Goal: Task Accomplishment & Management: Use online tool/utility

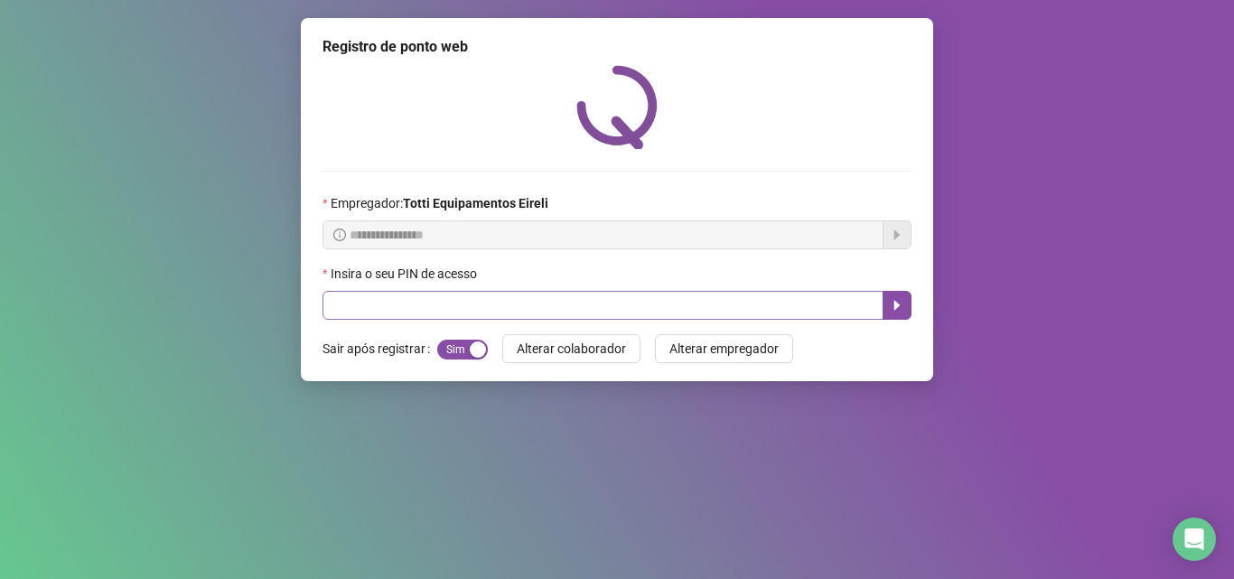
drag, startPoint x: 318, startPoint y: 311, endPoint x: 338, endPoint y: 303, distance: 21.5
click at [324, 307] on div "**********" at bounding box center [617, 199] width 632 height 363
click at [340, 303] on input "text" at bounding box center [602, 305] width 561 height 29
type input "*****"
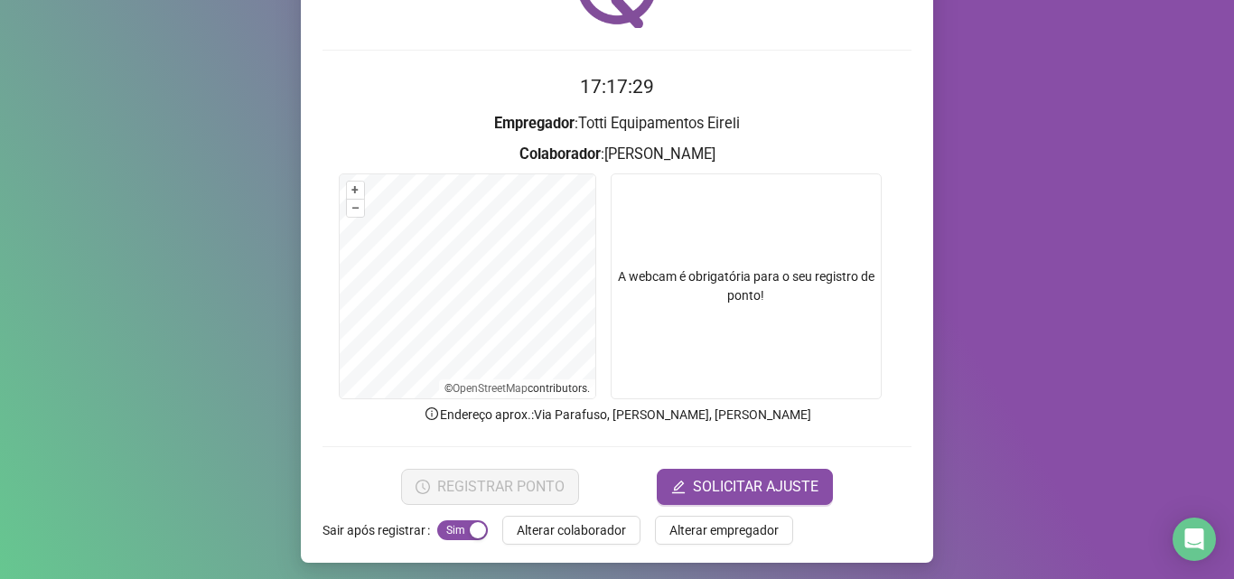
scroll to position [126, 0]
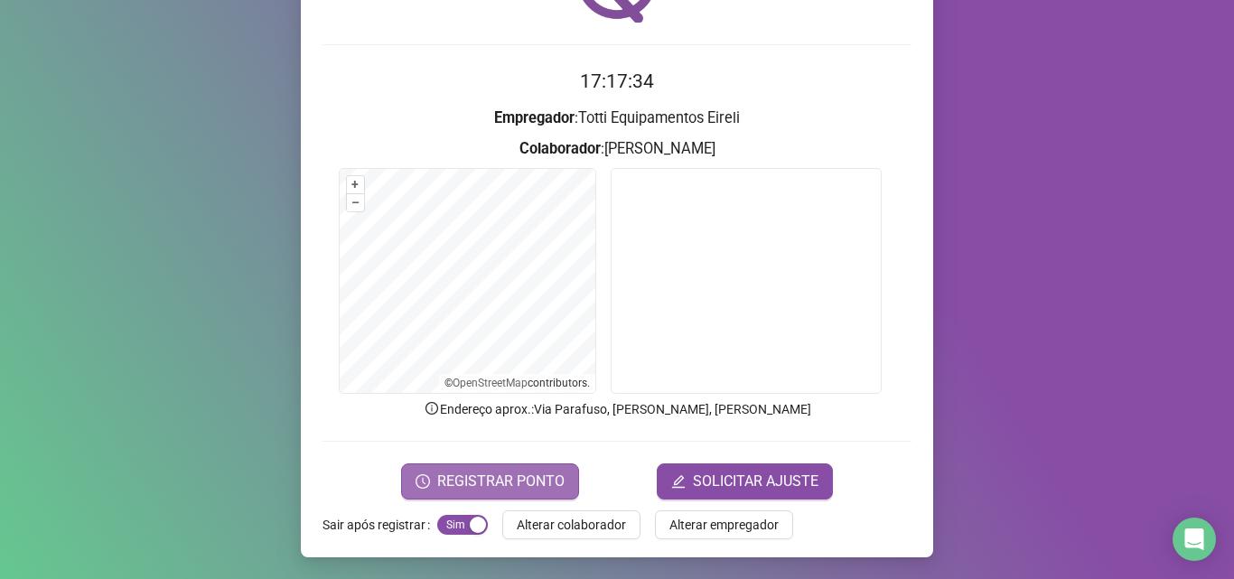
click at [506, 472] on span "REGISTRAR PONTO" at bounding box center [500, 482] width 127 height 22
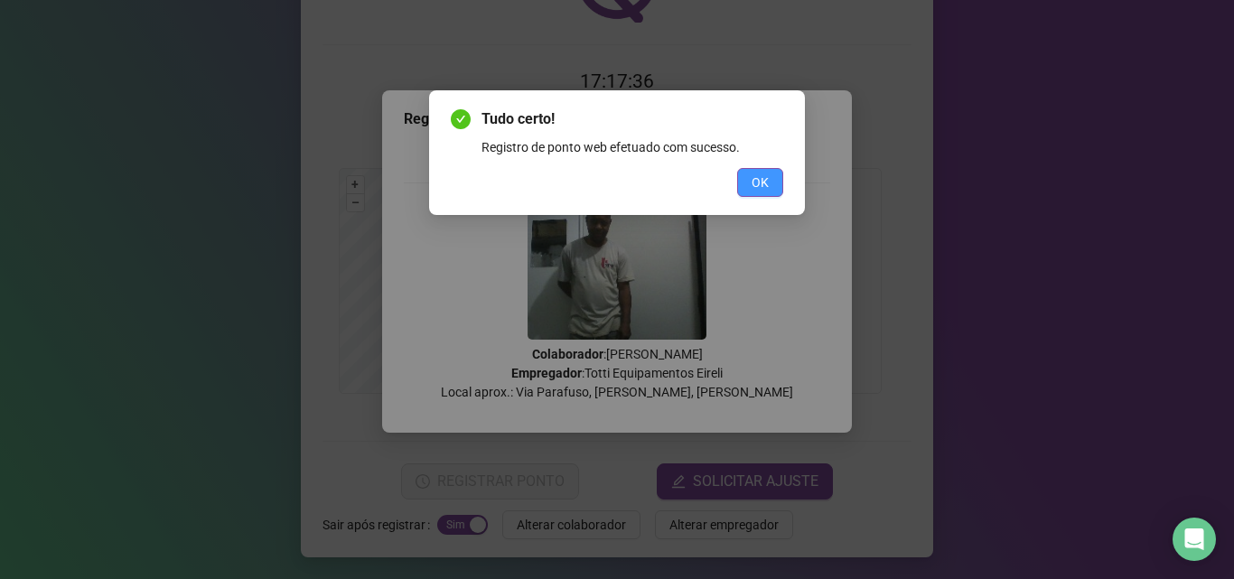
click at [777, 178] on button "OK" at bounding box center [760, 182] width 46 height 29
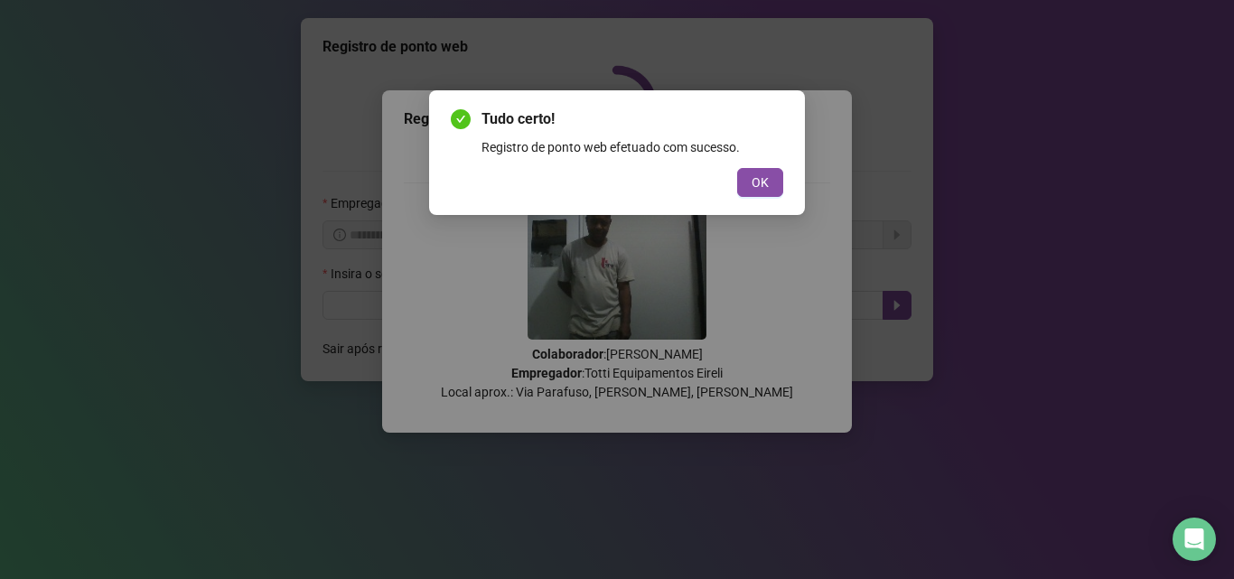
scroll to position [0, 0]
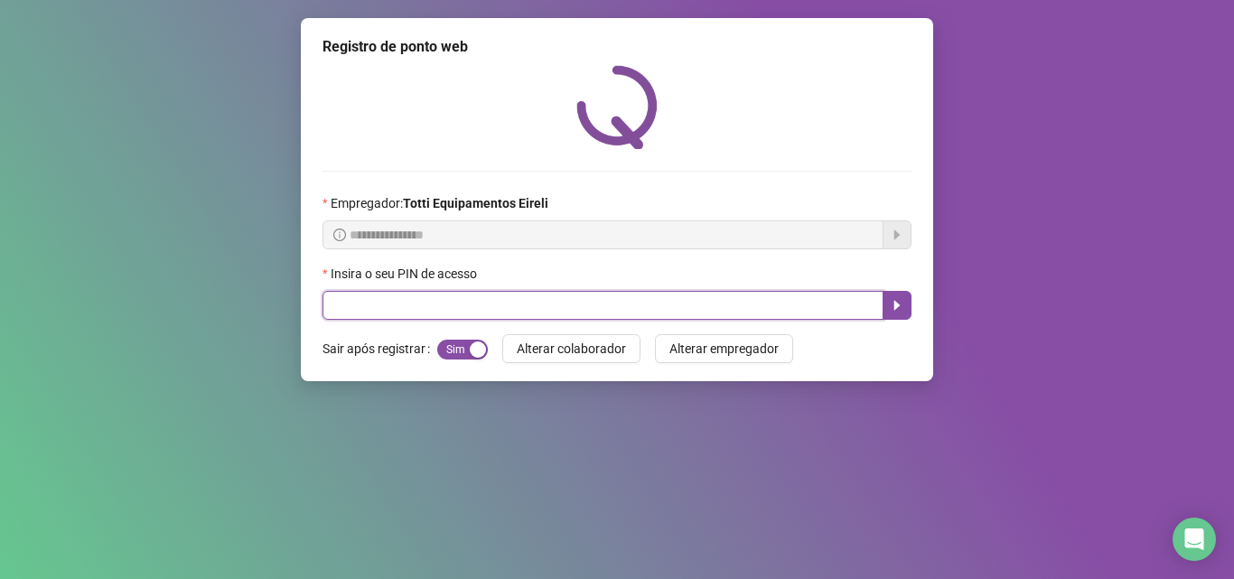
click at [361, 294] on input "text" at bounding box center [602, 305] width 561 height 29
type input "*****"
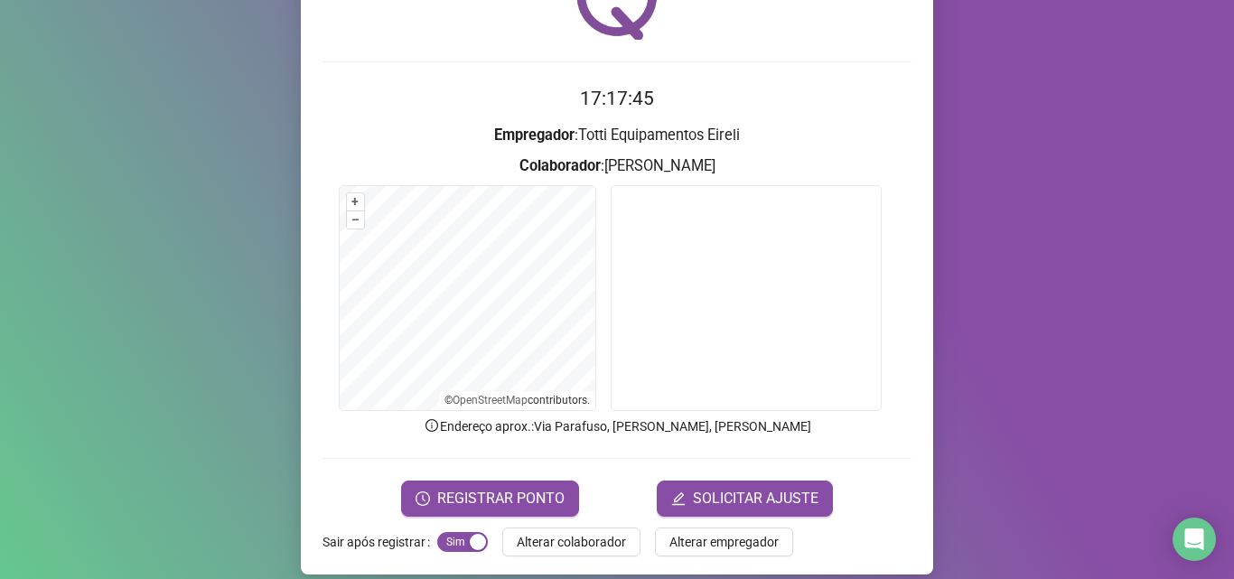
scroll to position [126, 0]
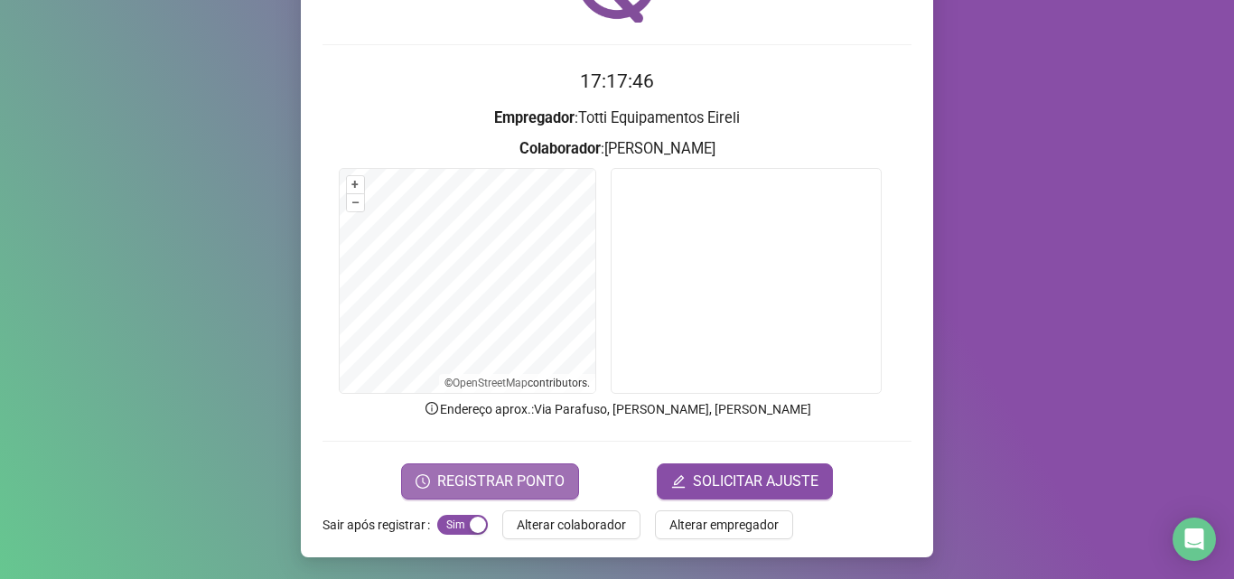
click at [496, 482] on span "REGISTRAR PONTO" at bounding box center [500, 482] width 127 height 22
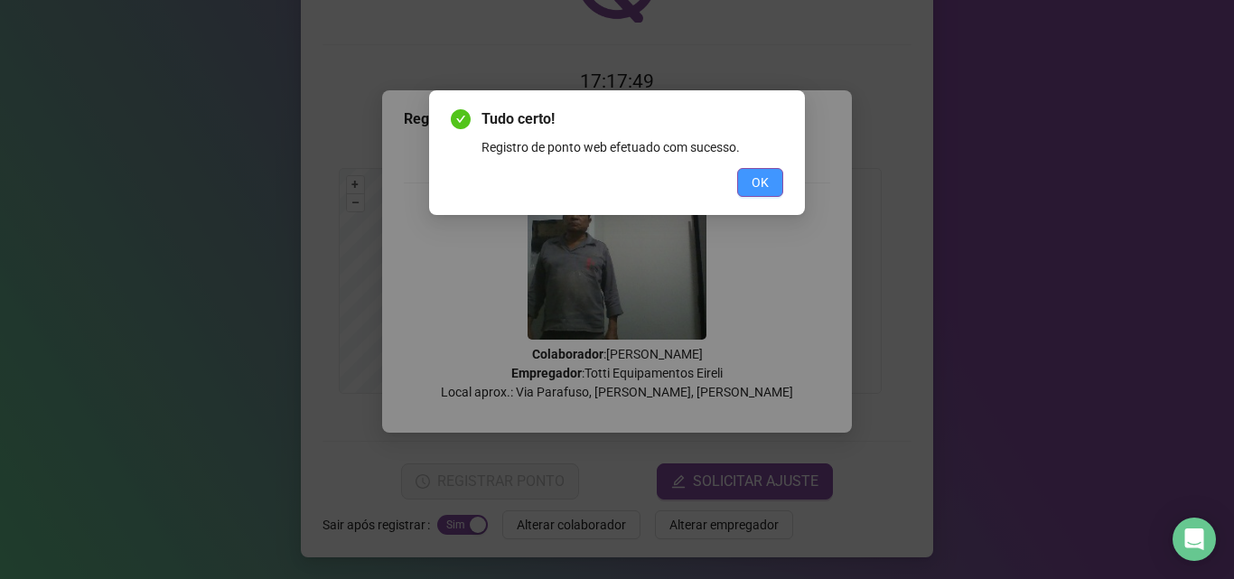
click at [763, 179] on span "OK" at bounding box center [759, 183] width 17 height 20
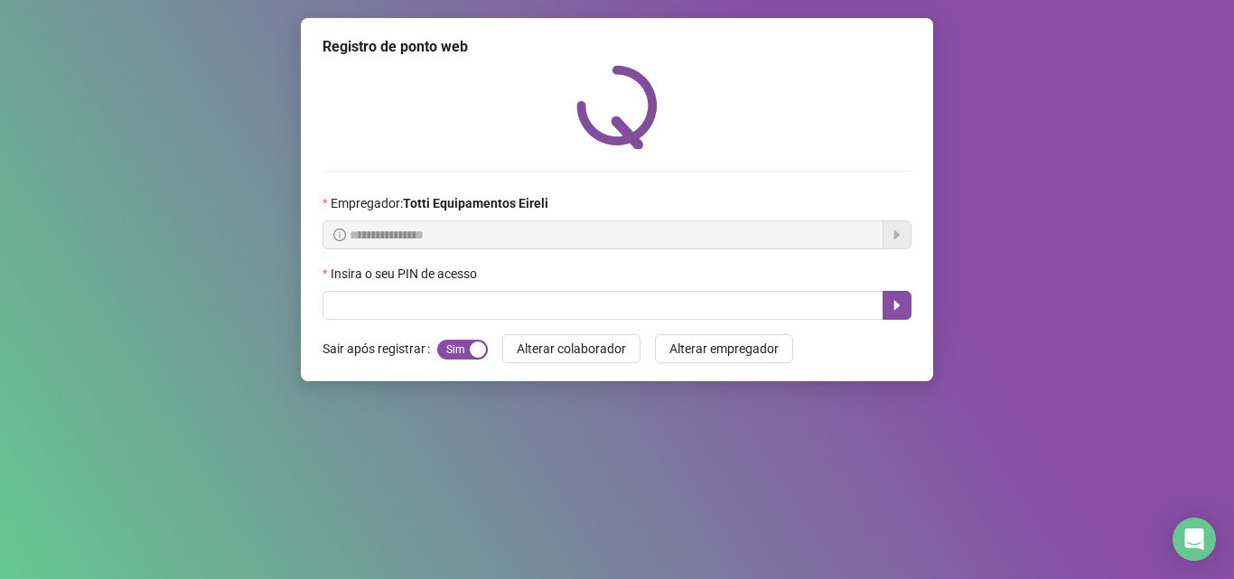
scroll to position [0, 0]
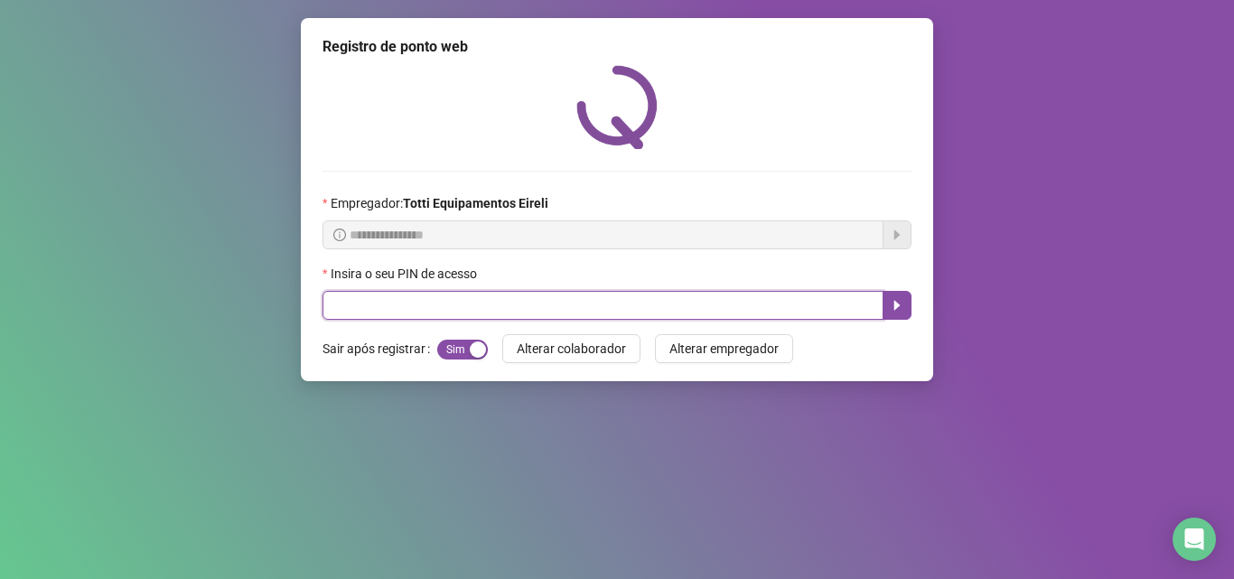
click at [406, 302] on input "text" at bounding box center [602, 305] width 561 height 29
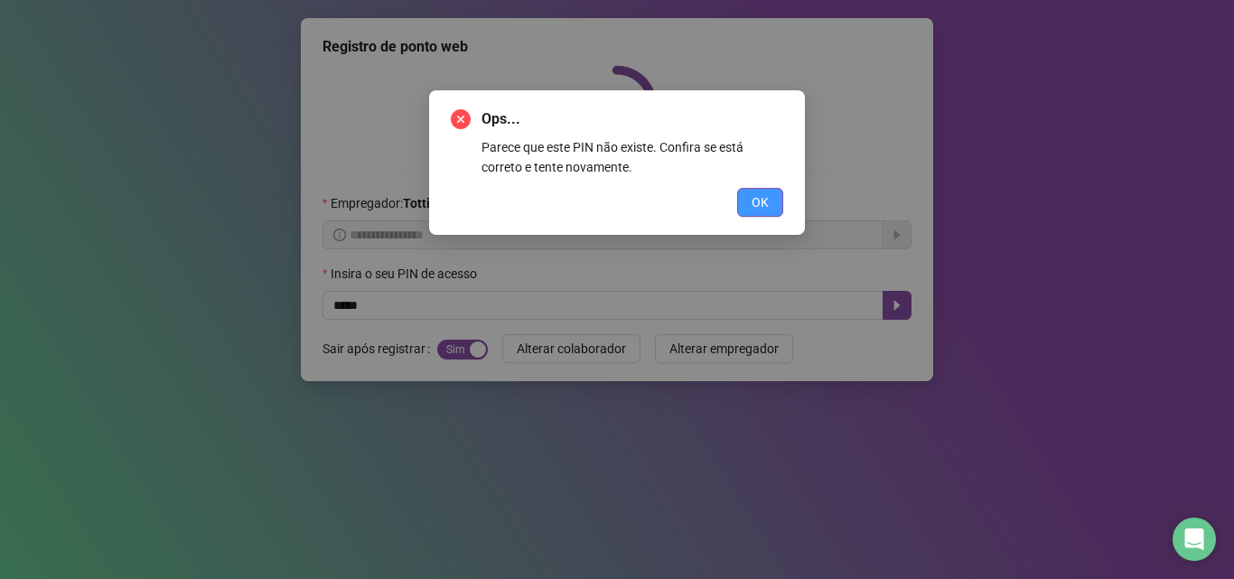
click at [757, 205] on span "OK" at bounding box center [759, 202] width 17 height 20
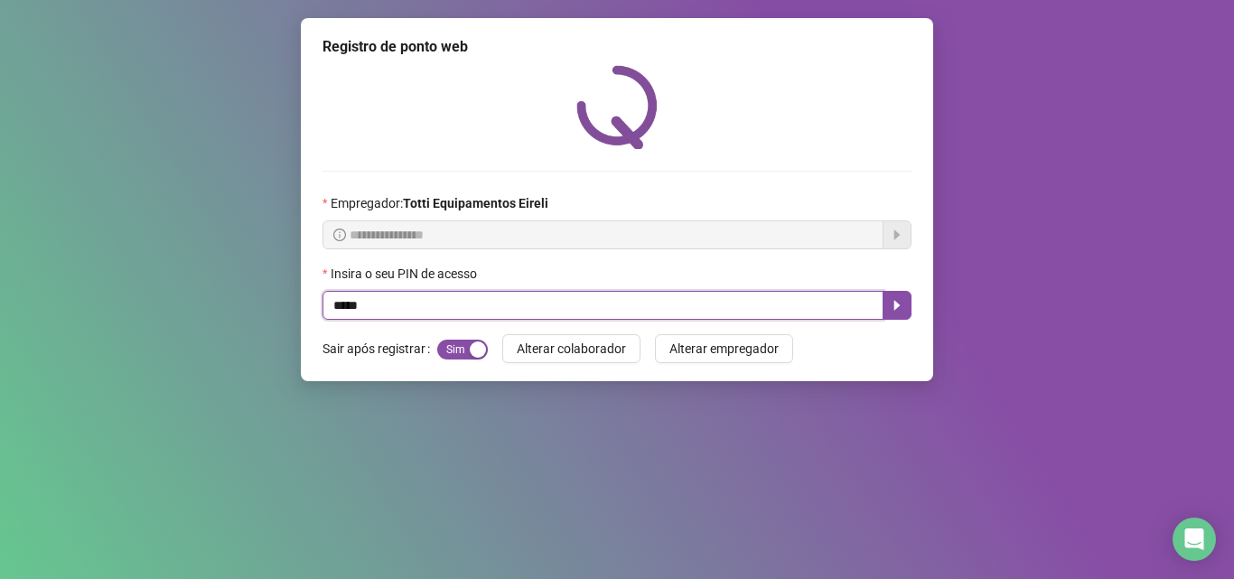
type input "*****"
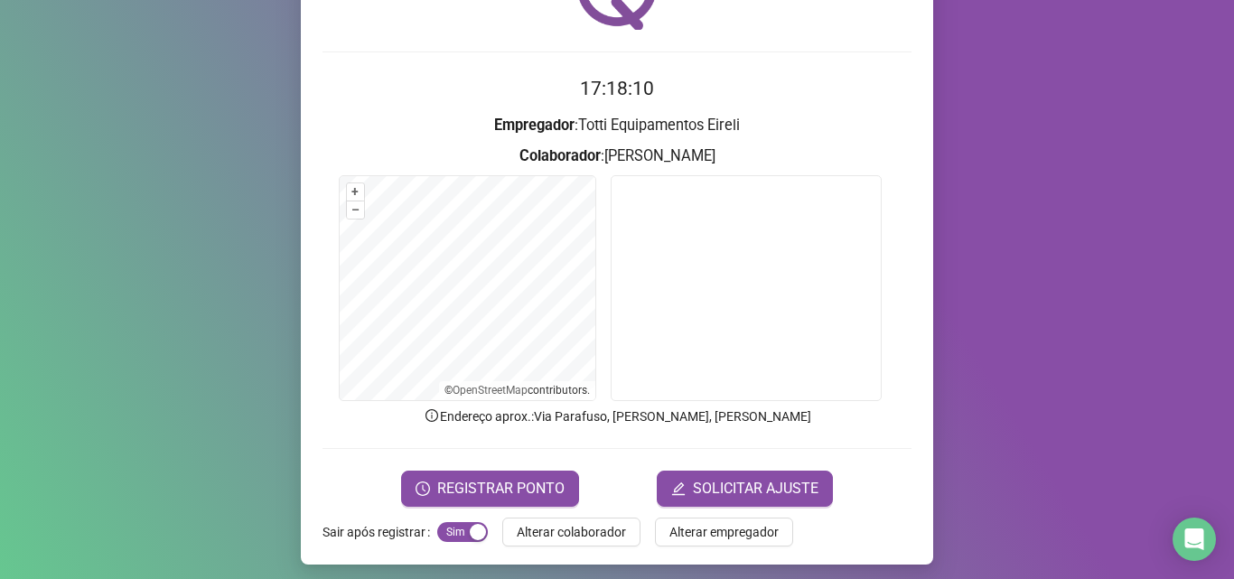
scroll to position [126, 0]
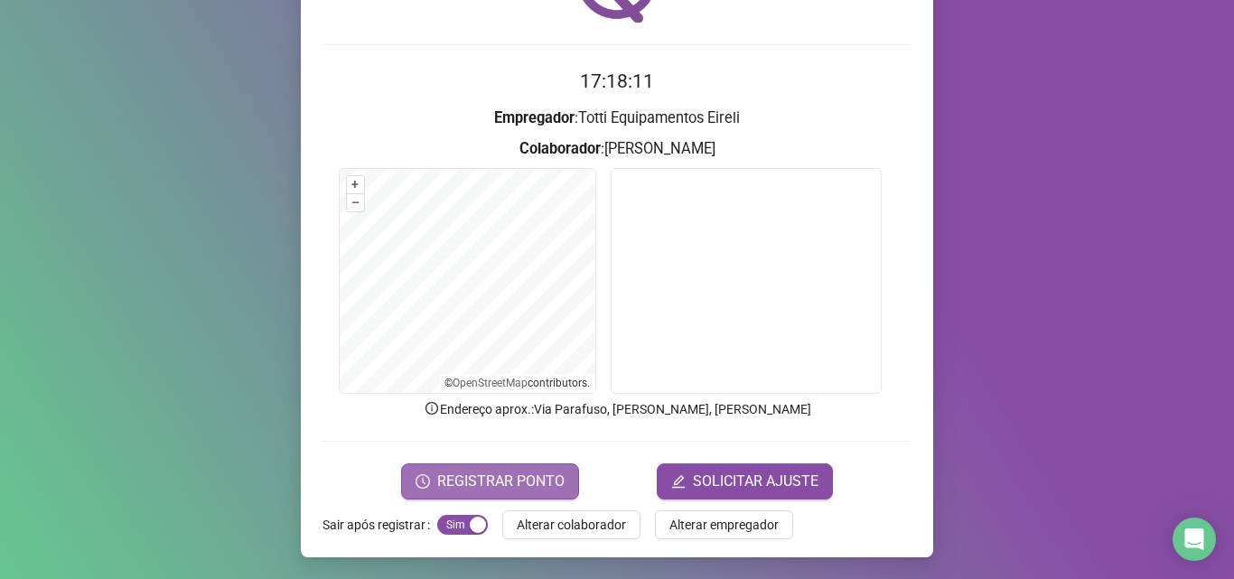
click at [444, 473] on span "REGISTRAR PONTO" at bounding box center [500, 482] width 127 height 22
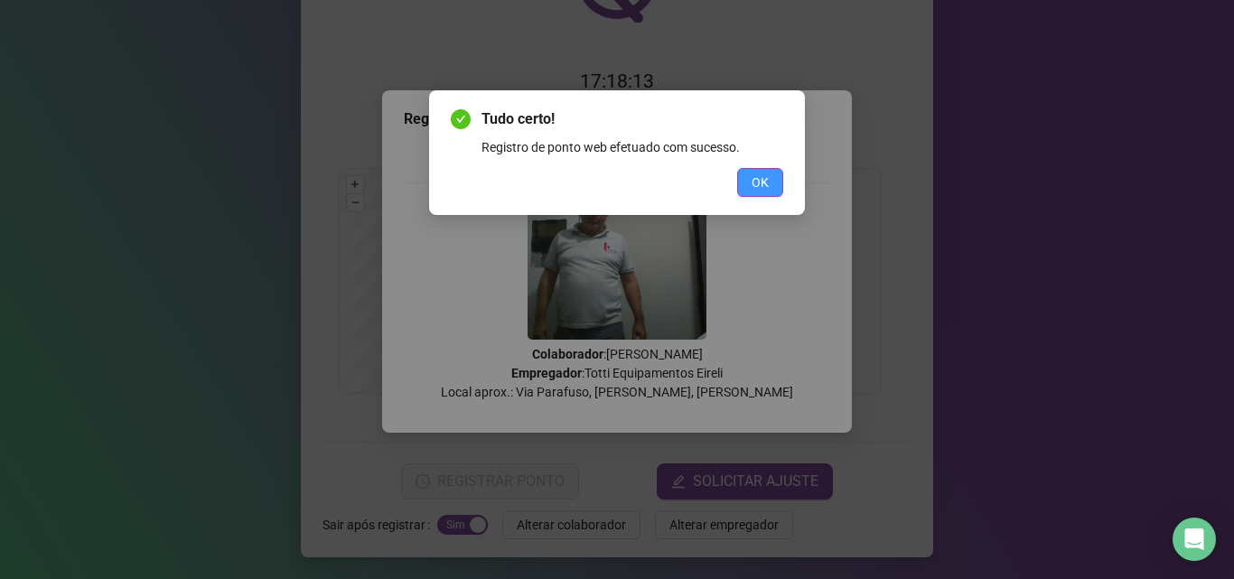
click at [767, 182] on span "OK" at bounding box center [759, 183] width 17 height 20
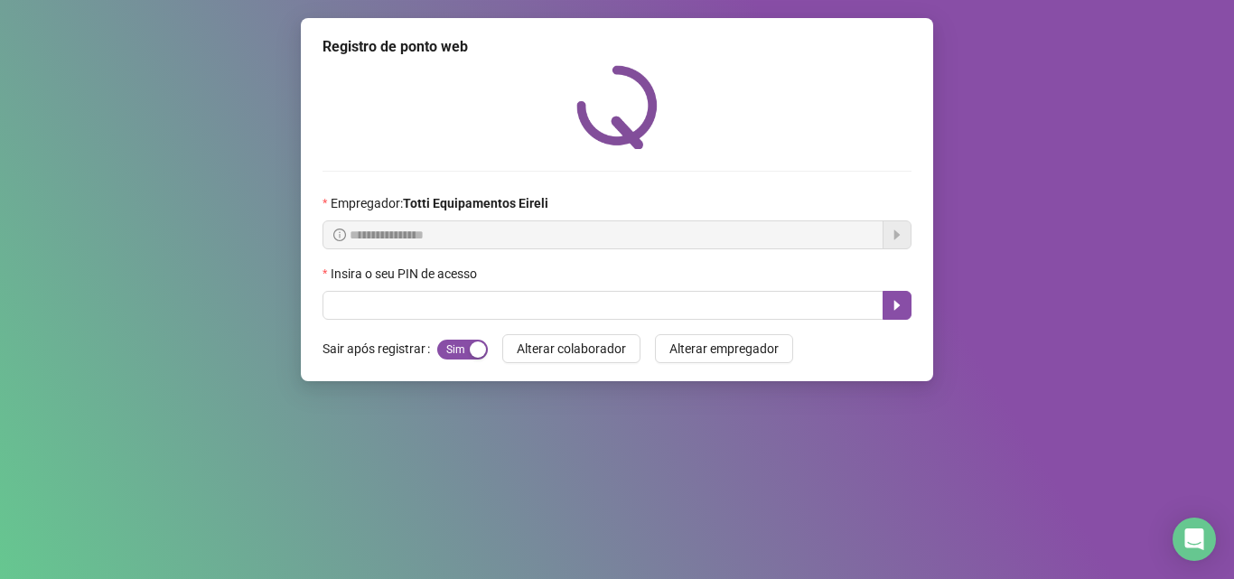
scroll to position [0, 0]
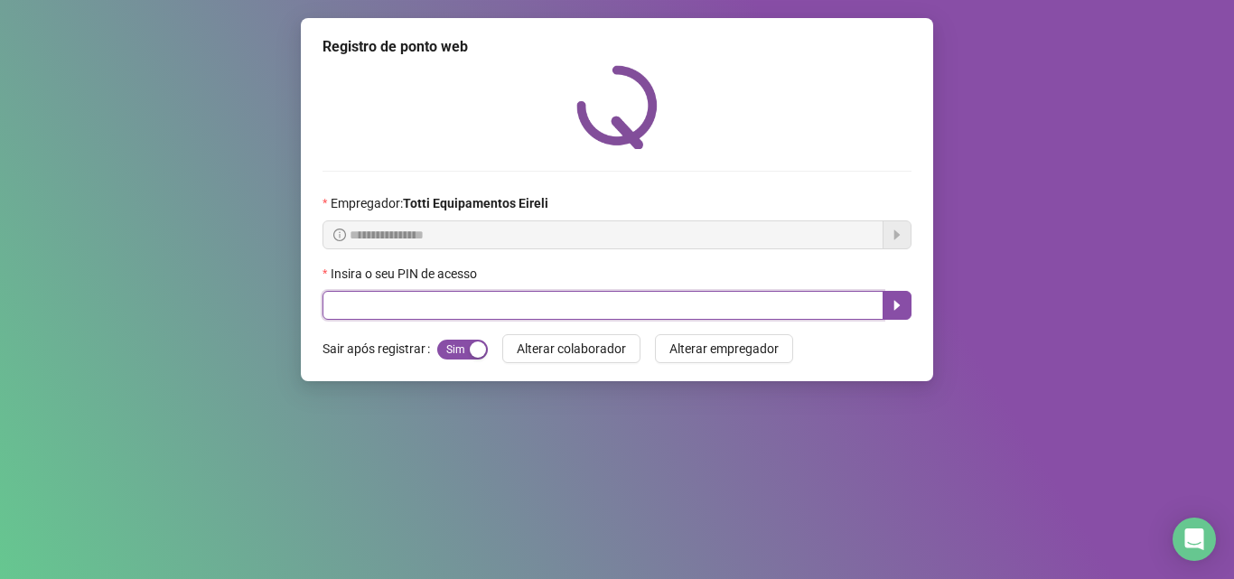
click at [340, 294] on input "text" at bounding box center [602, 305] width 561 height 29
type input "*****"
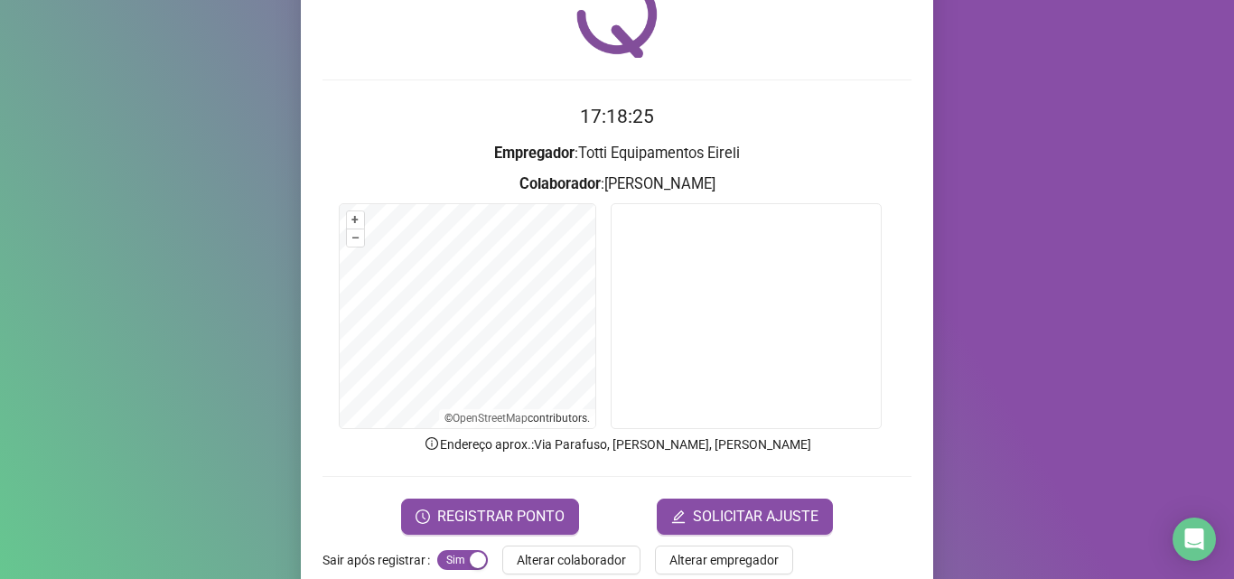
scroll to position [126, 0]
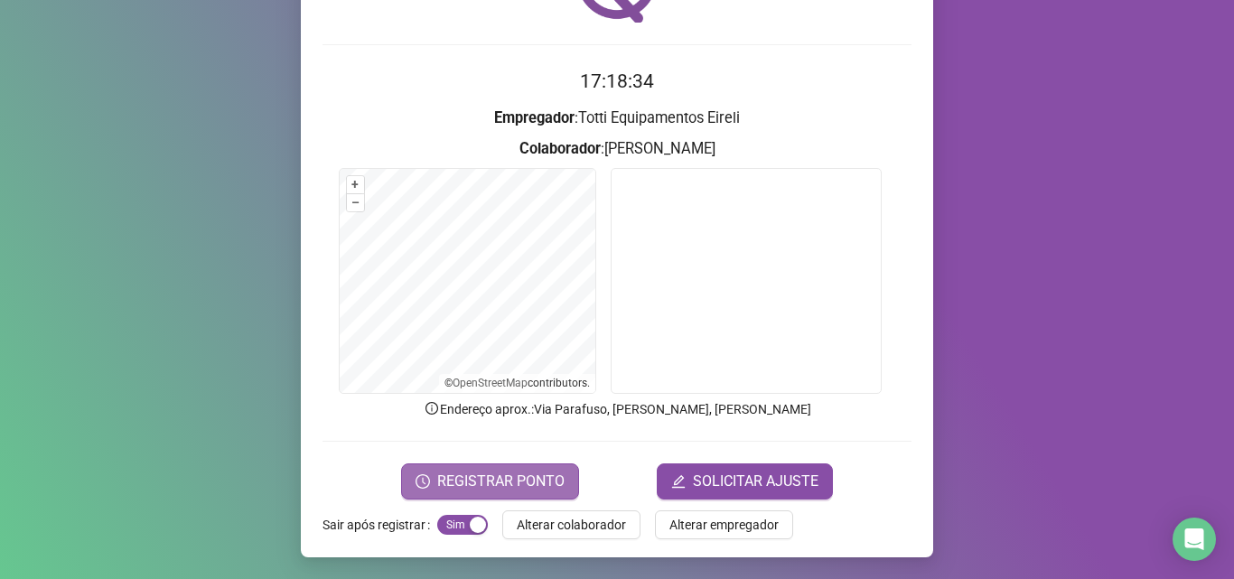
click at [512, 474] on span "REGISTRAR PONTO" at bounding box center [500, 482] width 127 height 22
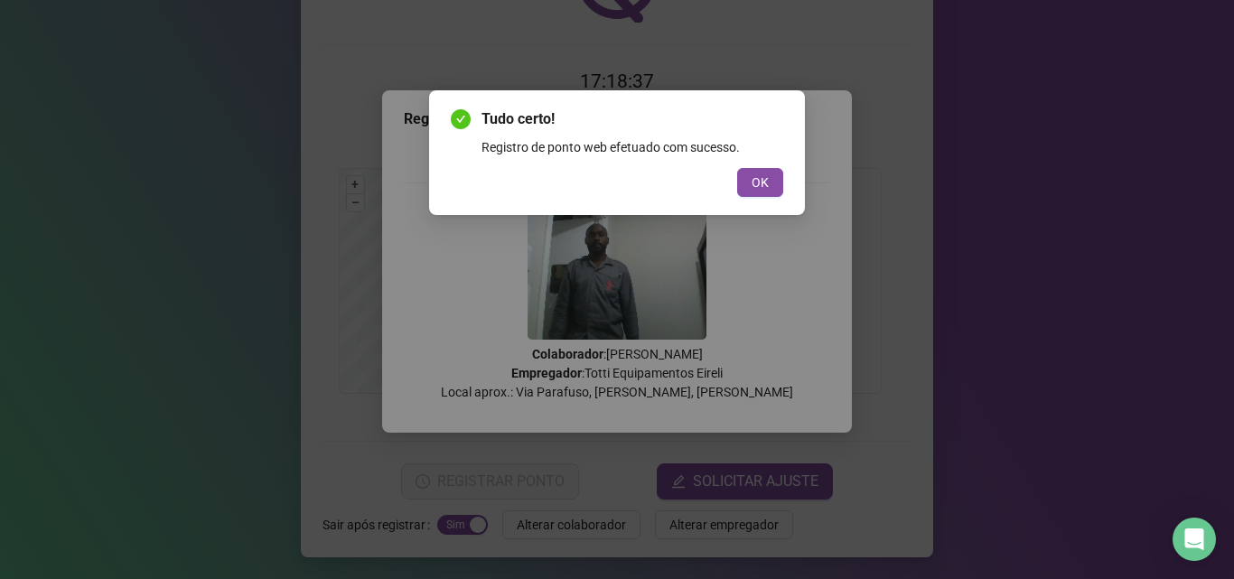
click at [763, 159] on div "Tudo certo! Registro de ponto web efetuado com sucesso. OK" at bounding box center [617, 152] width 332 height 89
click at [764, 177] on span "OK" at bounding box center [759, 183] width 17 height 20
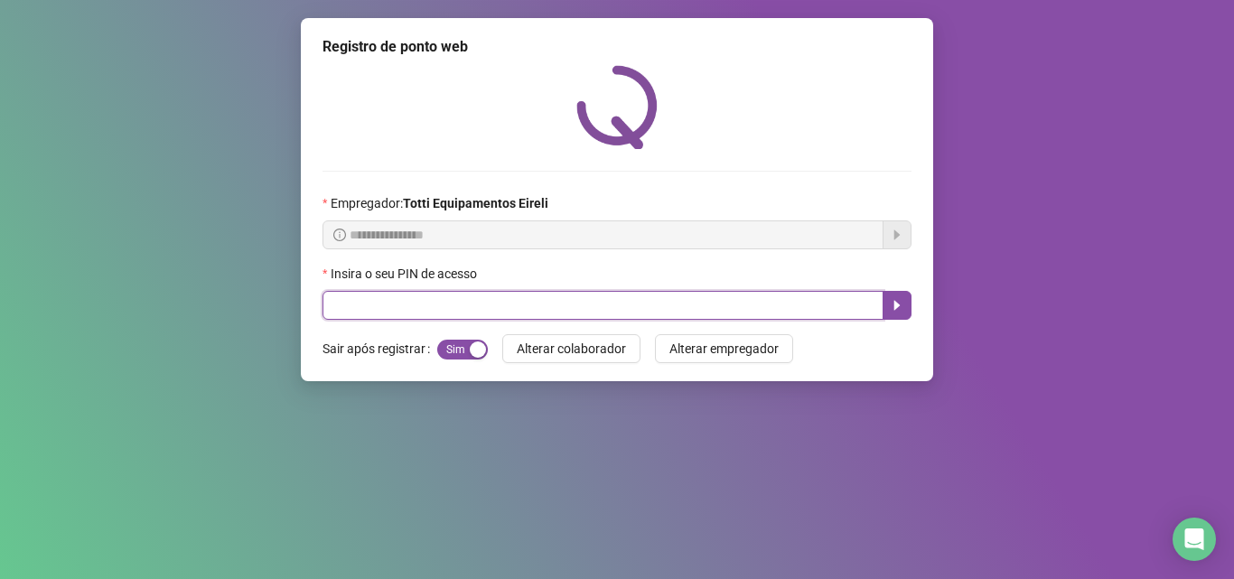
click at [383, 304] on input "text" at bounding box center [602, 305] width 561 height 29
type input "*****"
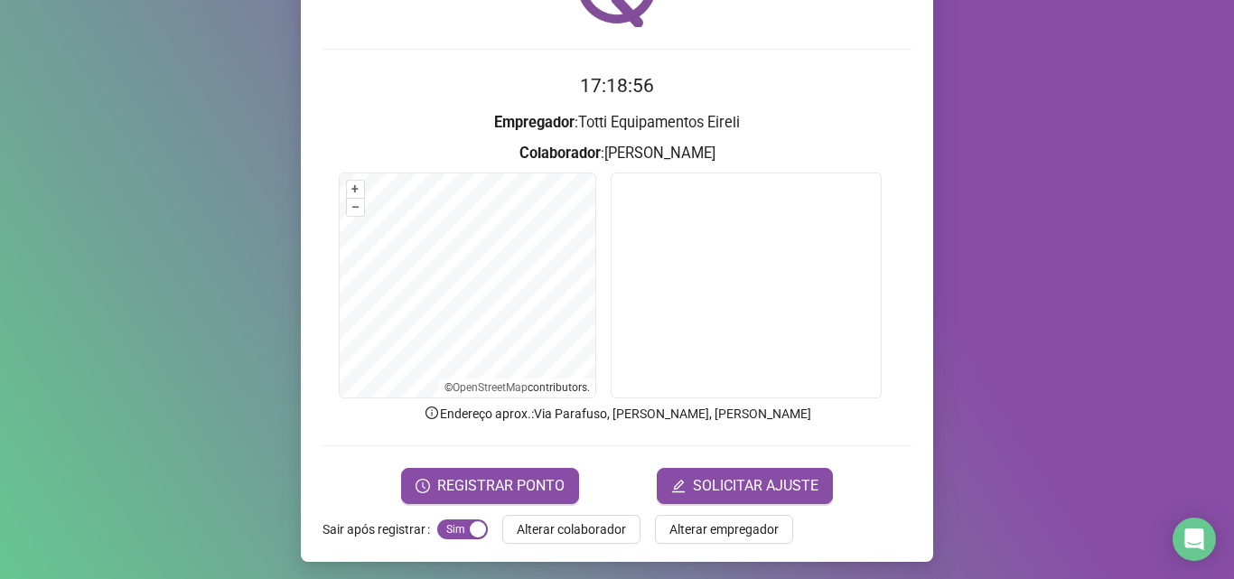
scroll to position [126, 0]
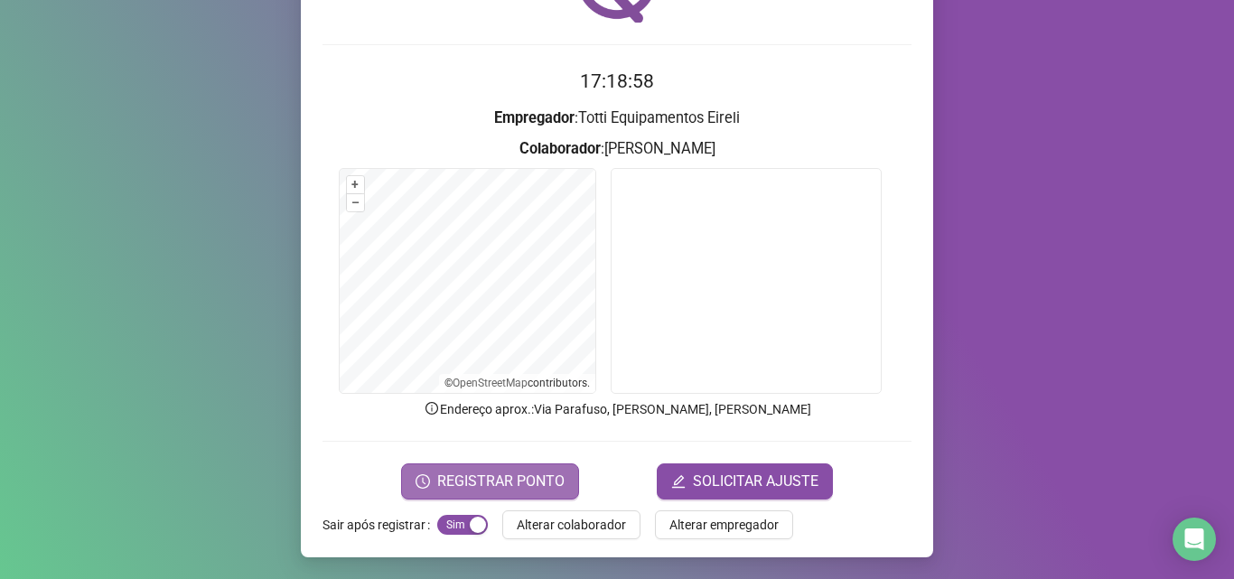
click at [499, 475] on span "REGISTRAR PONTO" at bounding box center [500, 482] width 127 height 22
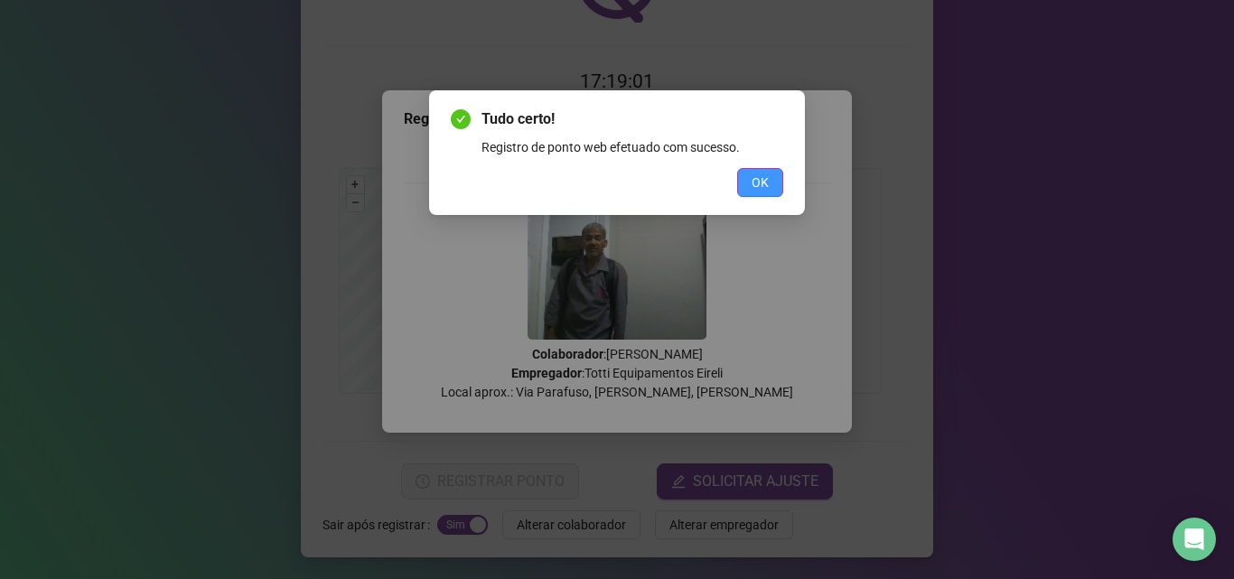
click at [749, 182] on button "OK" at bounding box center [760, 182] width 46 height 29
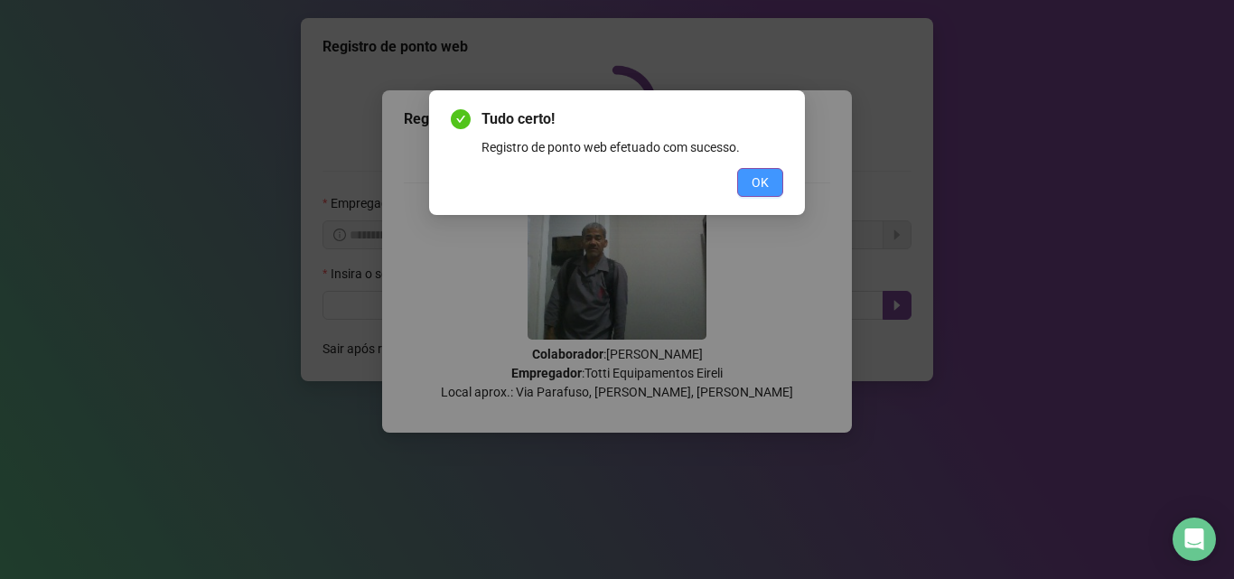
scroll to position [0, 0]
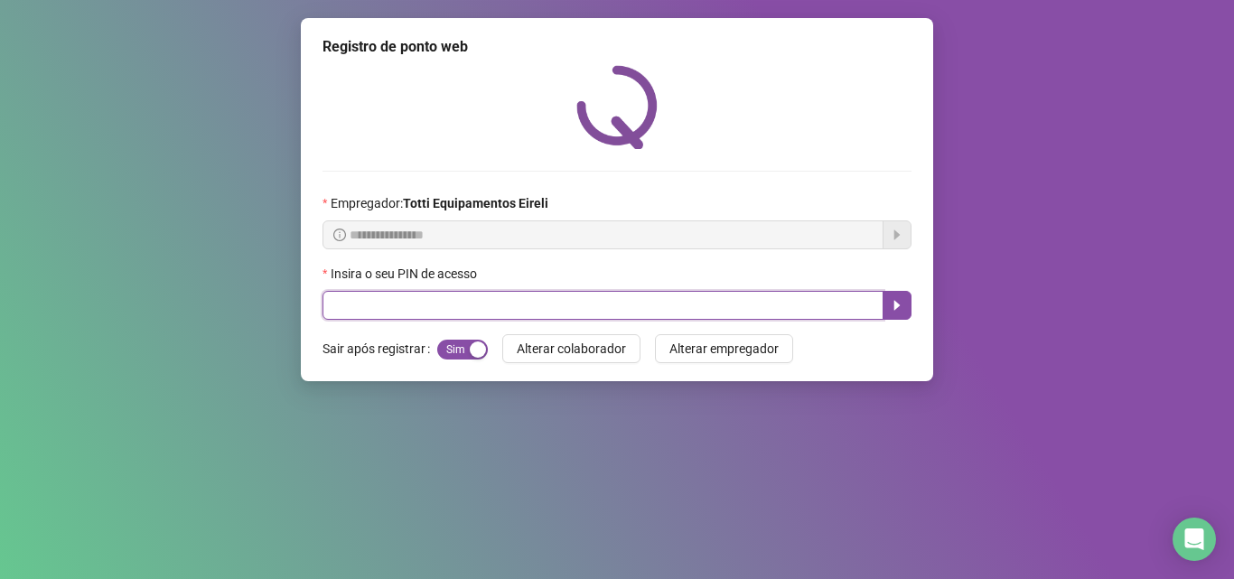
click at [369, 292] on input "text" at bounding box center [602, 305] width 561 height 29
type input "*****"
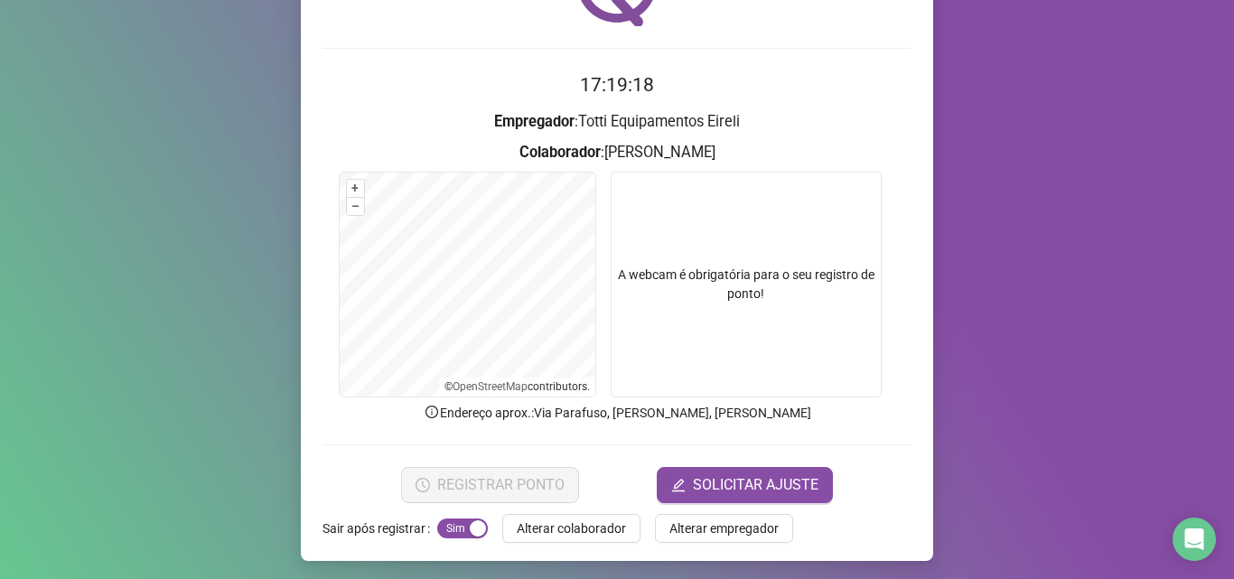
scroll to position [126, 0]
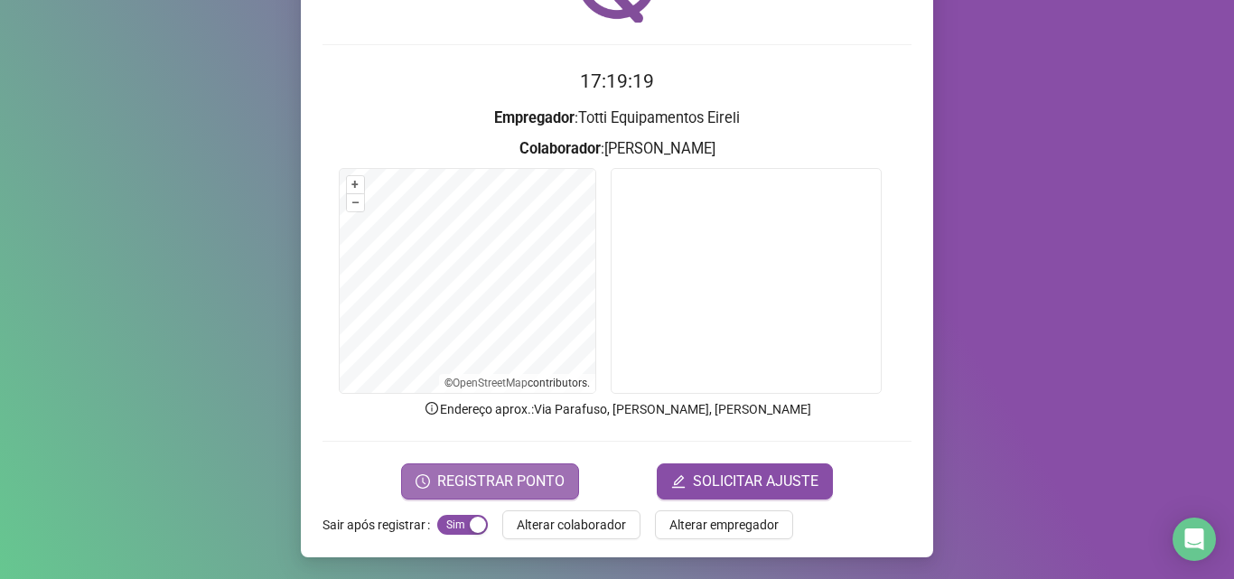
click at [497, 478] on span "REGISTRAR PONTO" at bounding box center [500, 482] width 127 height 22
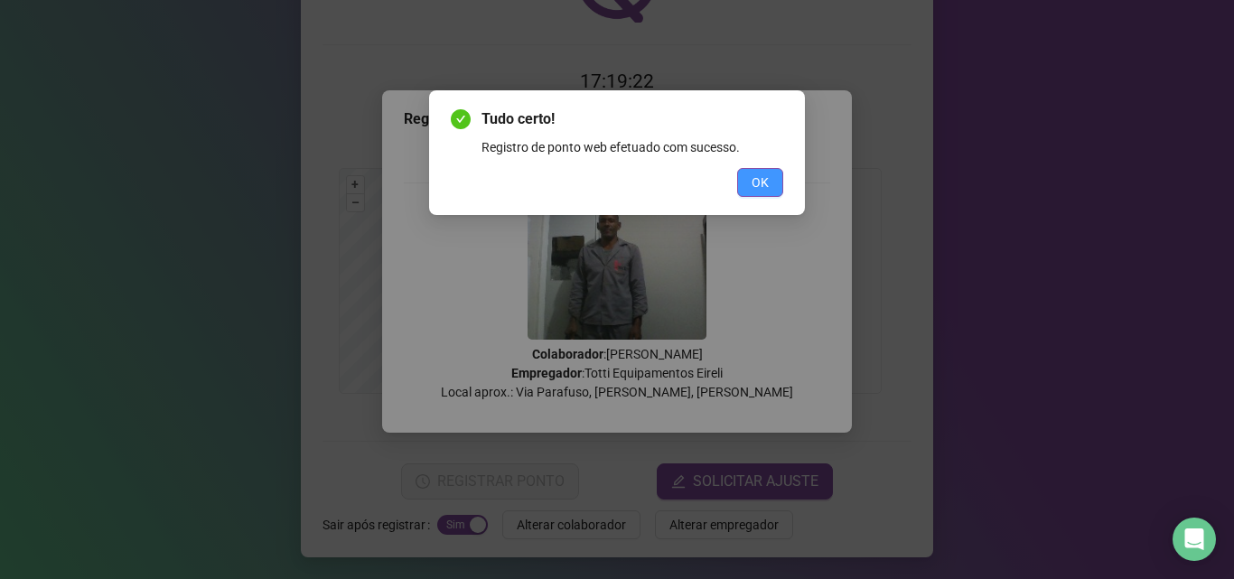
click at [765, 180] on span "OK" at bounding box center [759, 183] width 17 height 20
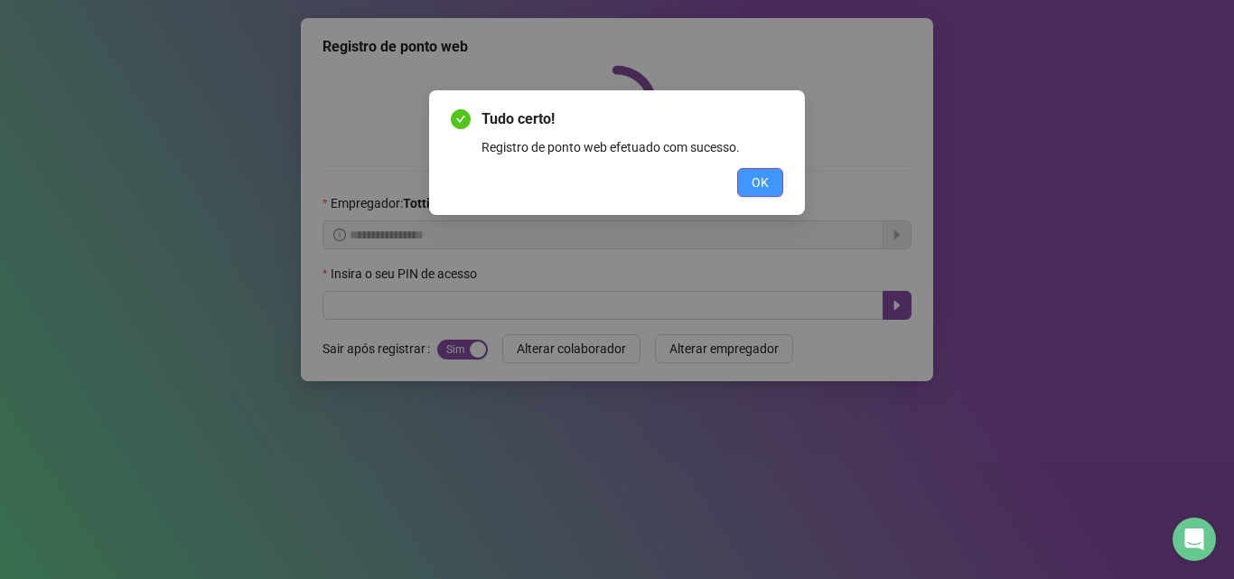
scroll to position [0, 0]
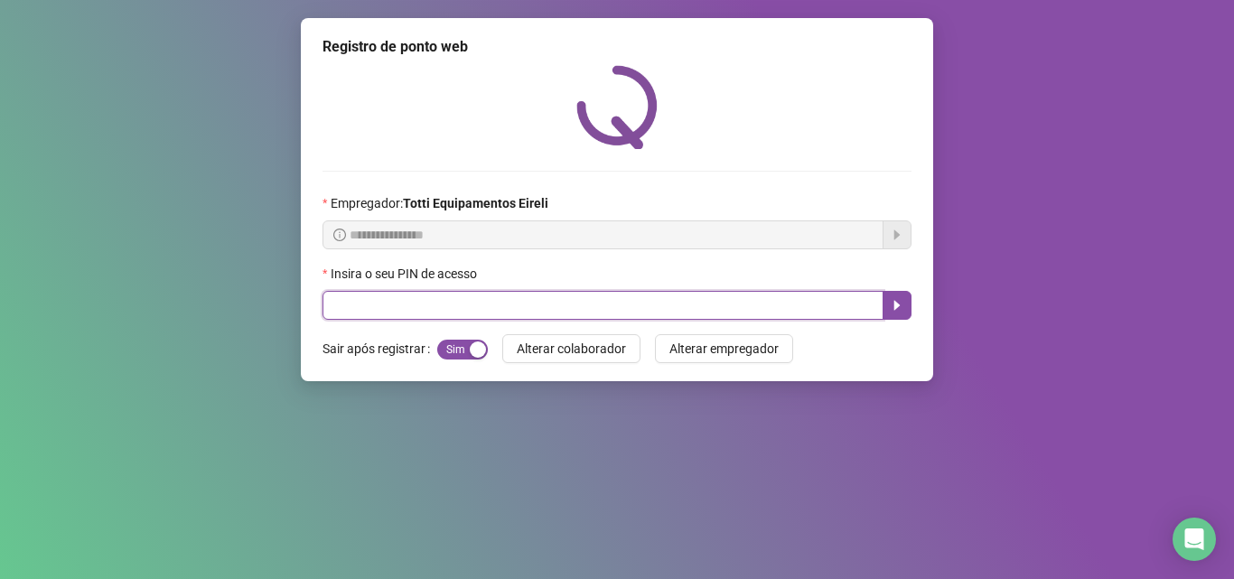
click at [743, 300] on input "text" at bounding box center [602, 305] width 561 height 29
type input "*****"
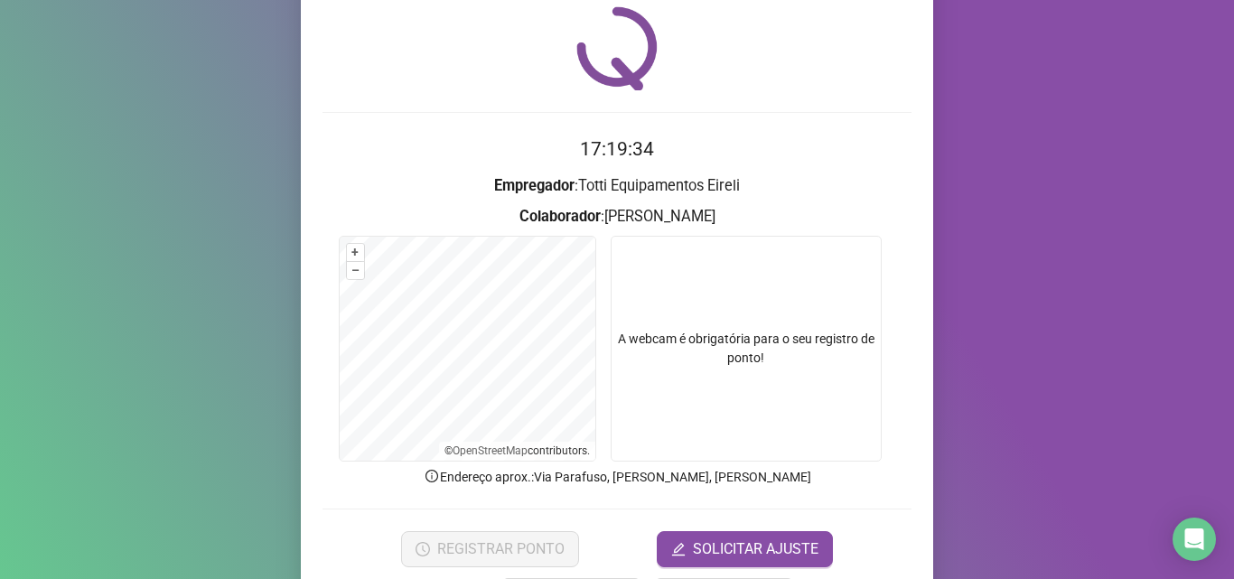
scroll to position [126, 0]
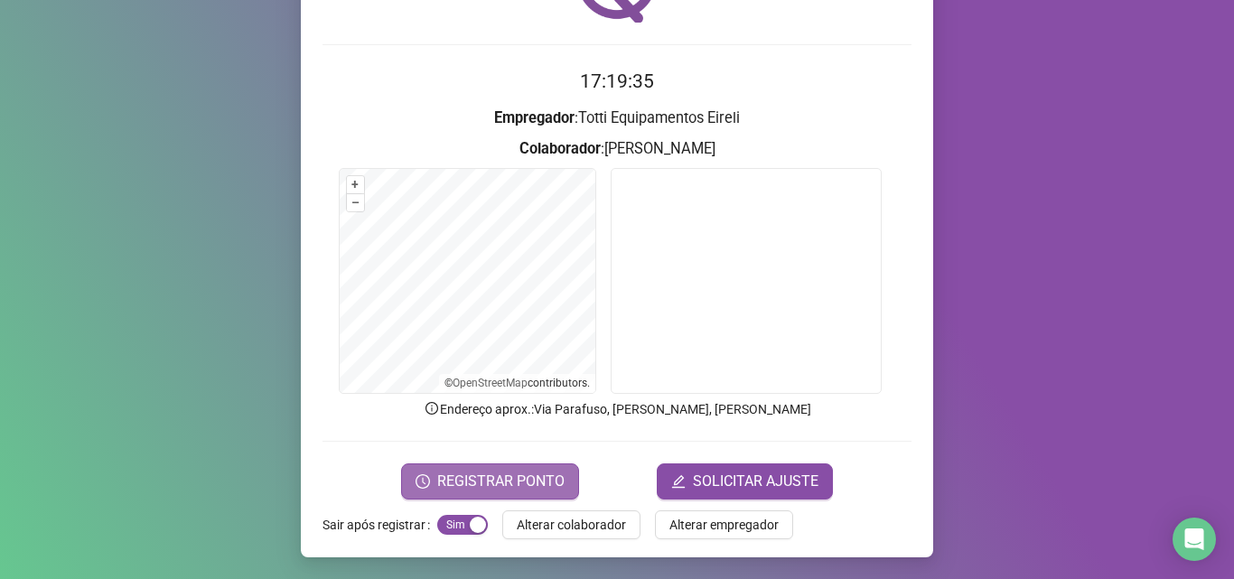
click at [500, 489] on span "REGISTRAR PONTO" at bounding box center [500, 482] width 127 height 22
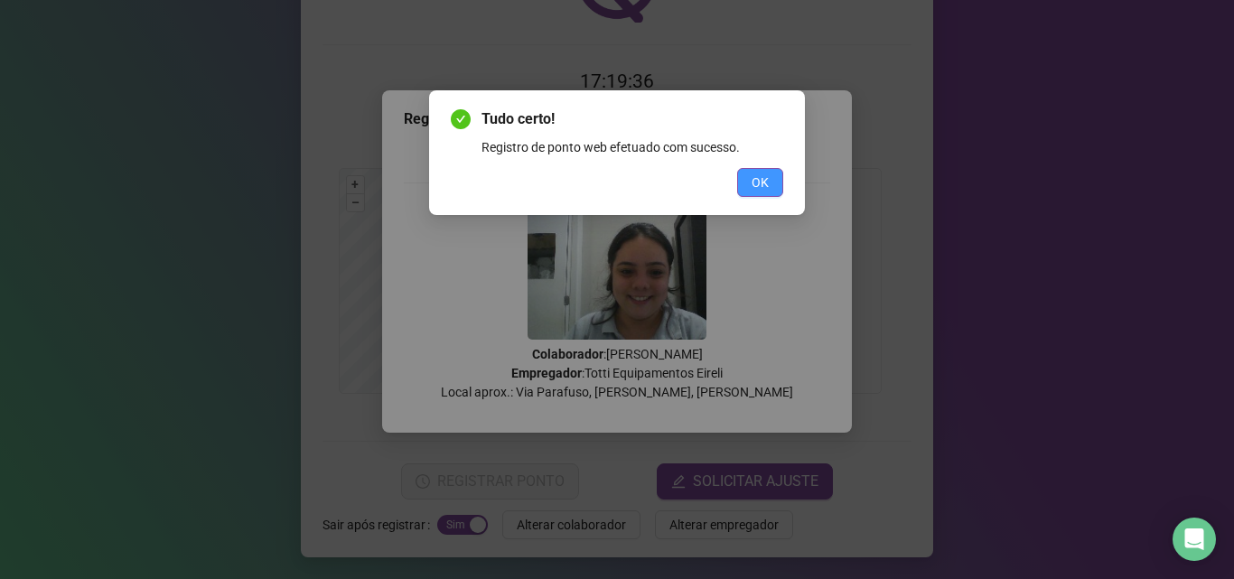
click at [779, 182] on button "OK" at bounding box center [760, 182] width 46 height 29
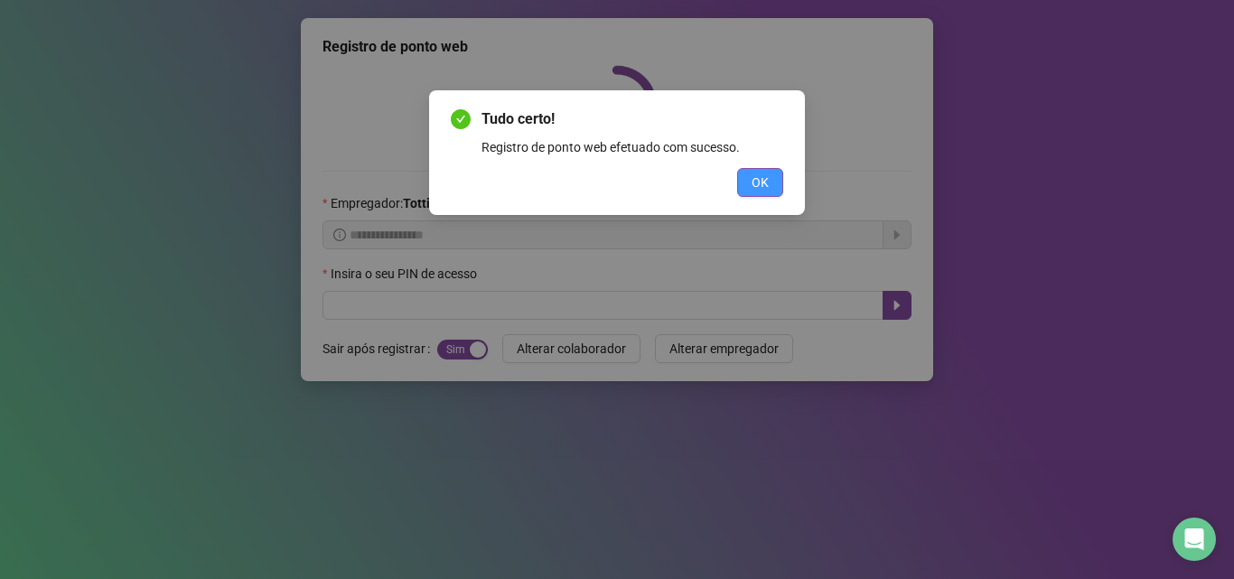
scroll to position [0, 0]
